Goal: Navigation & Orientation: Find specific page/section

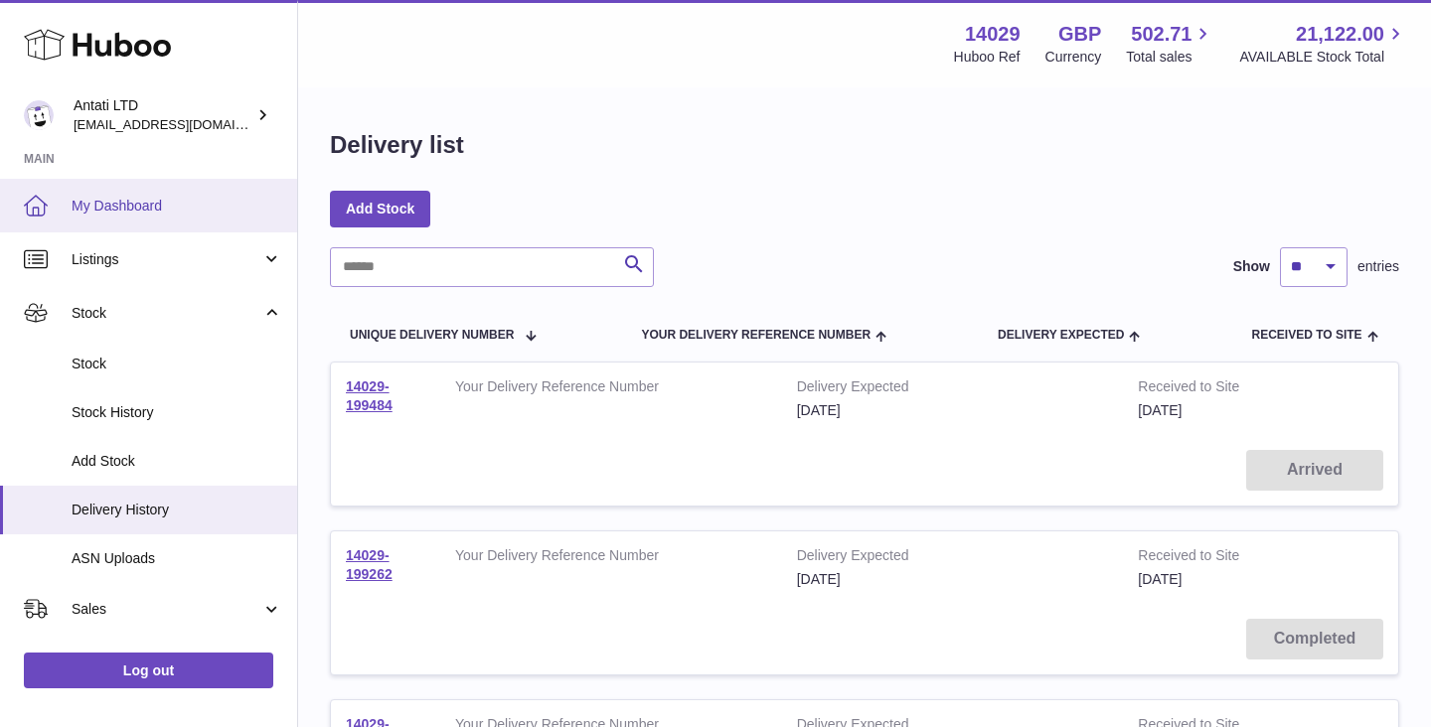
click at [139, 216] on link "My Dashboard" at bounding box center [148, 206] width 297 height 54
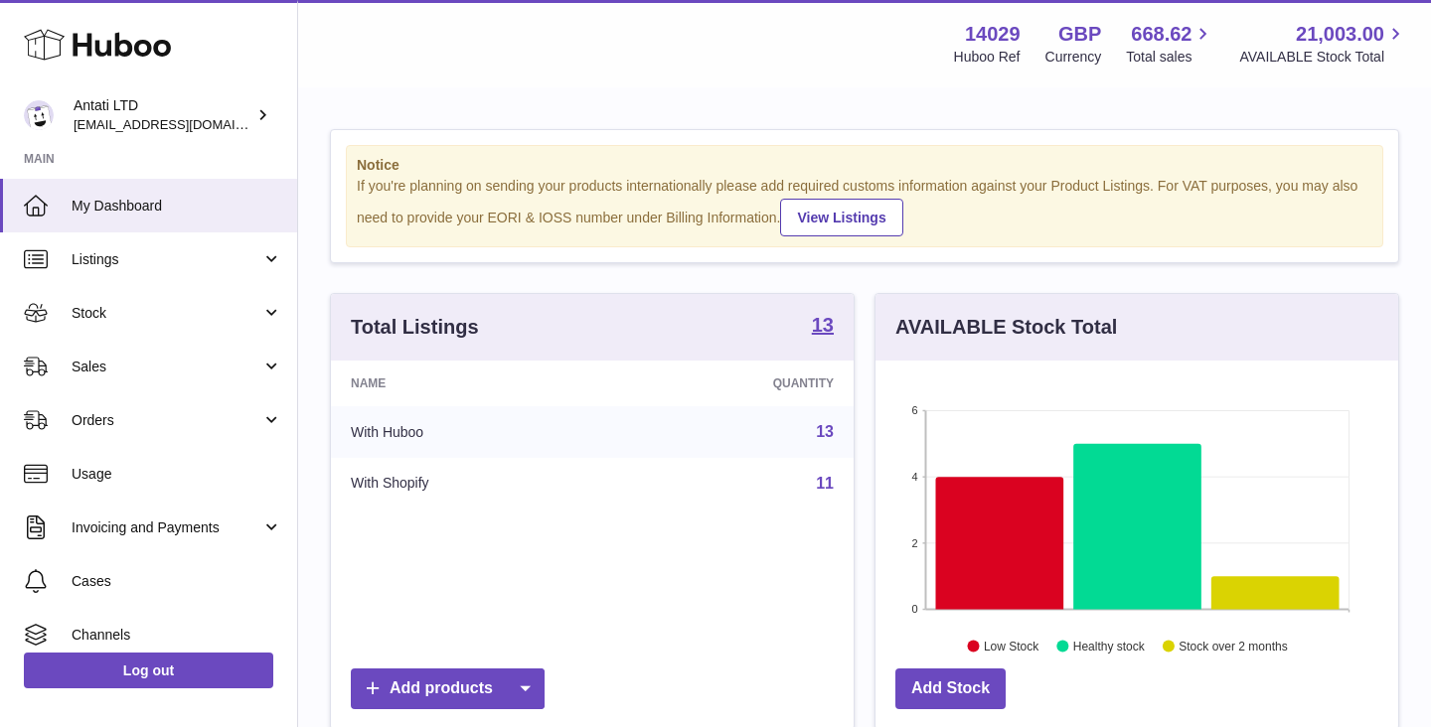
scroll to position [310, 523]
click at [1132, 481] on icon at bounding box center [1137, 527] width 128 height 166
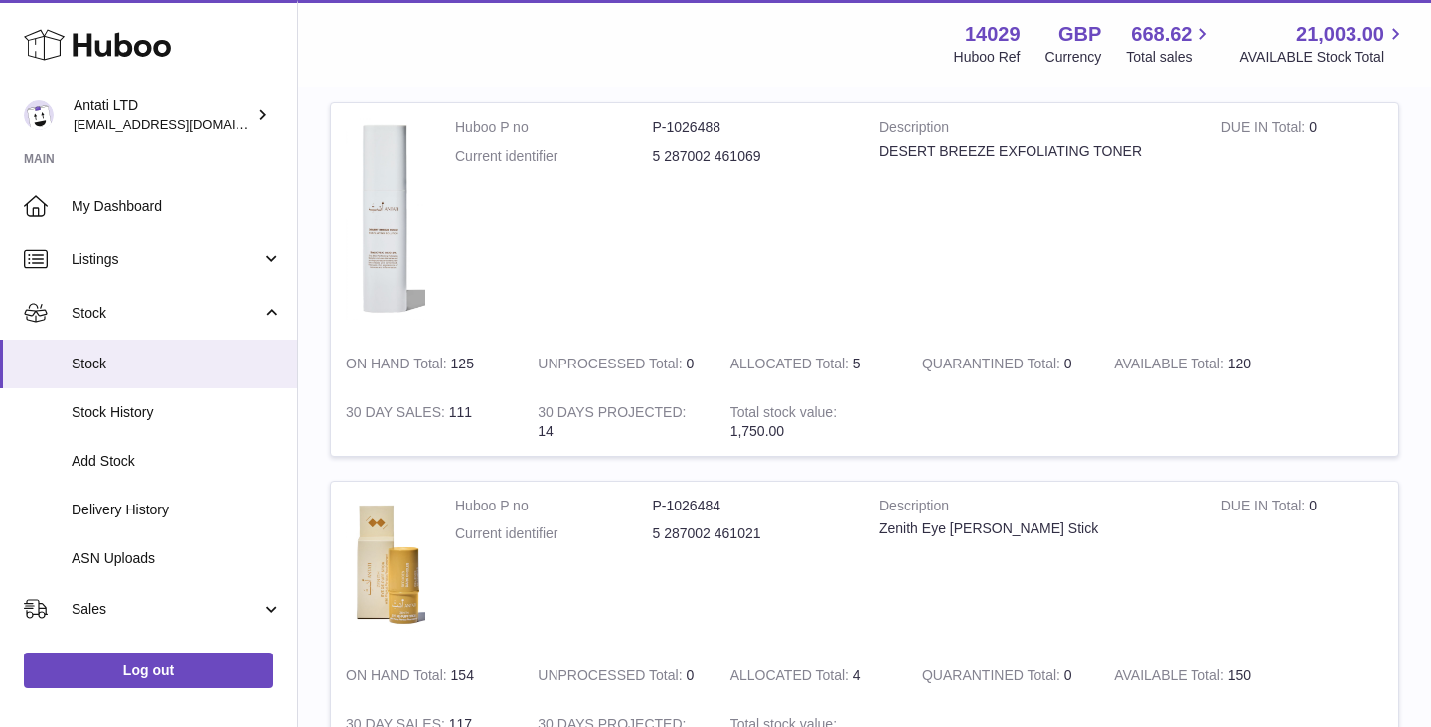
scroll to position [708, 0]
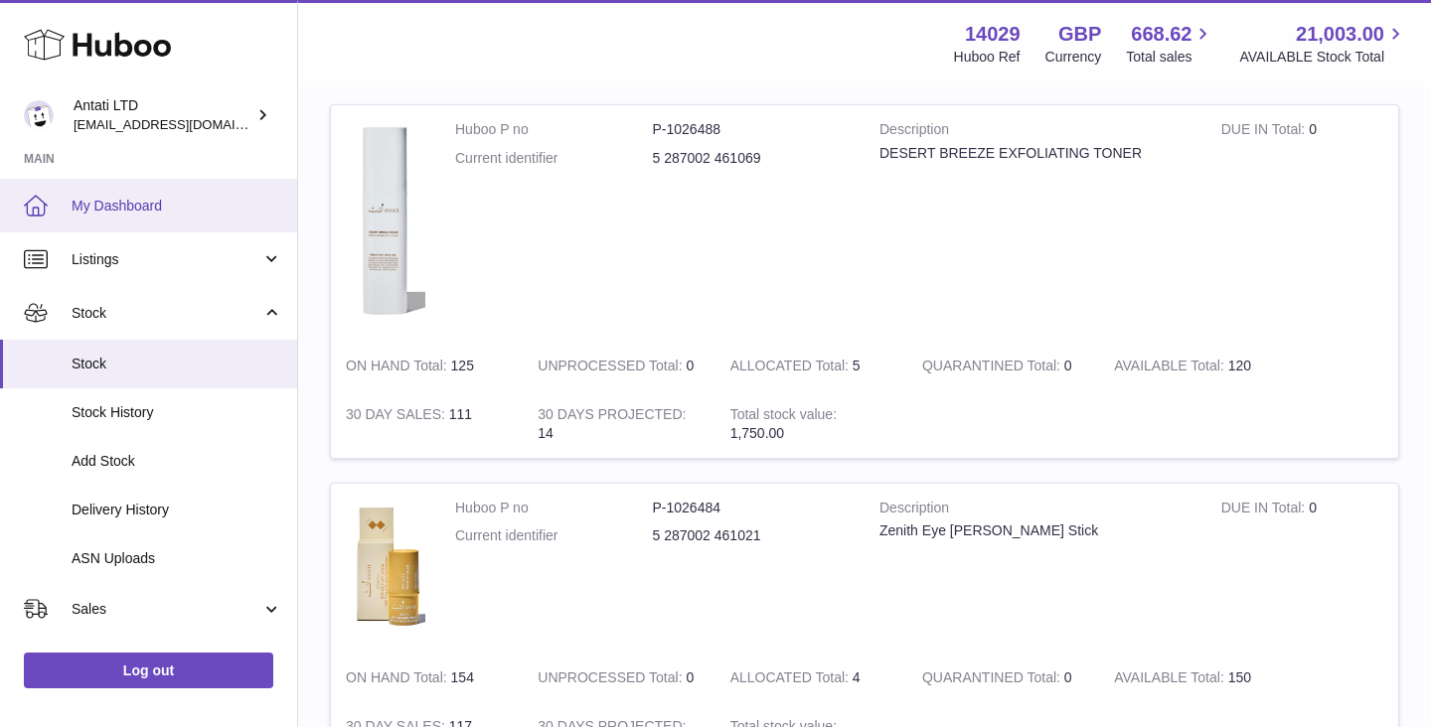
click at [155, 207] on span "My Dashboard" at bounding box center [177, 206] width 211 height 19
